Goal: Information Seeking & Learning: Learn about a topic

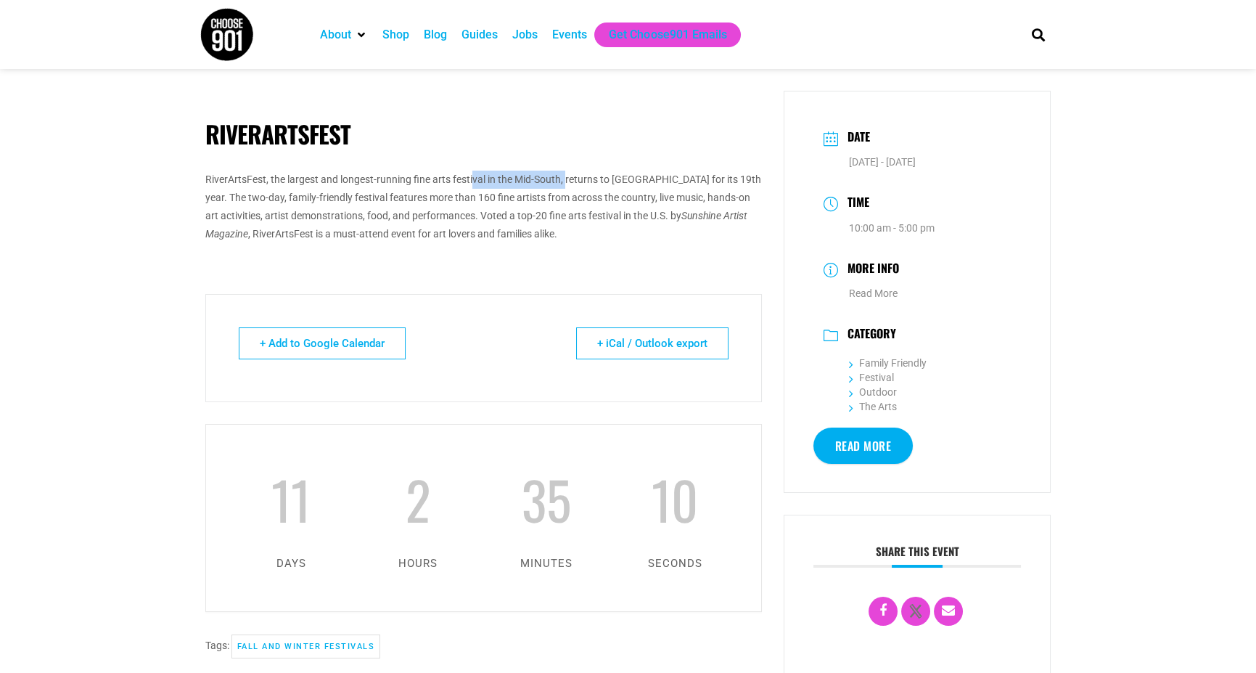
drag, startPoint x: 472, startPoint y: 177, endPoint x: 566, endPoint y: 176, distance: 94.3
click at [566, 176] on span "RiverArtsFest, the largest and longest-running fine arts festival in the Mid-So…" at bounding box center [483, 197] width 556 height 48
